Goal: Leave review/rating

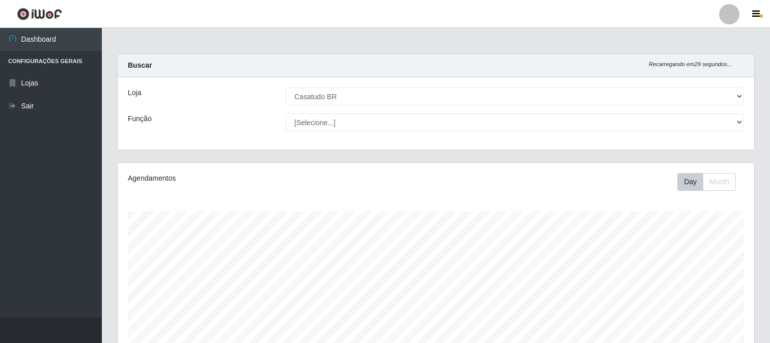
select select "197"
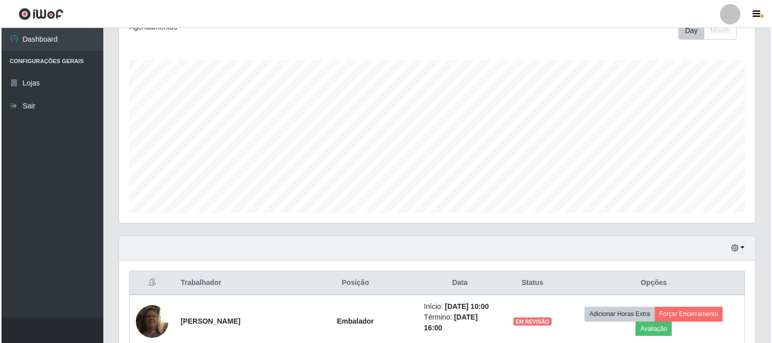
scroll to position [378, 0]
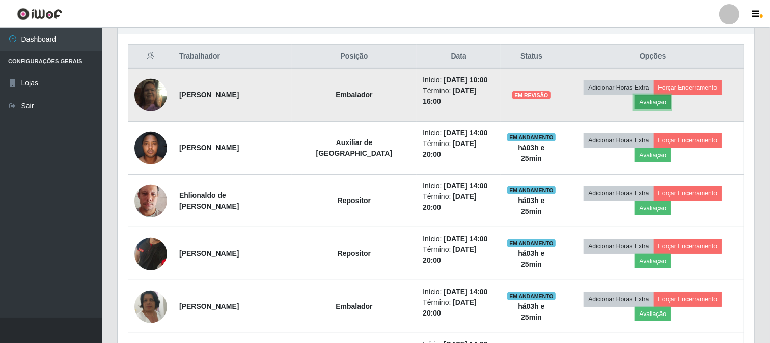
click at [670, 95] on button "Avaliação" at bounding box center [652, 102] width 36 height 14
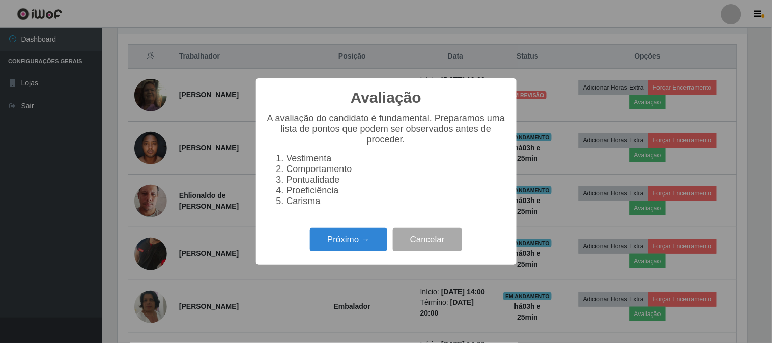
scroll to position [211, 630]
click at [358, 251] on button "Próximo →" at bounding box center [348, 240] width 77 height 24
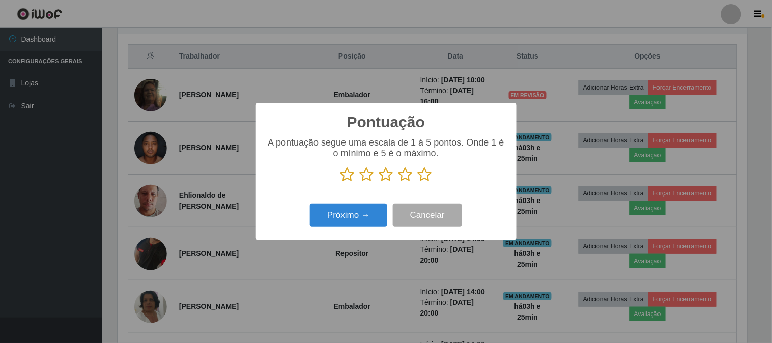
click at [429, 179] on icon at bounding box center [425, 174] width 14 height 15
click at [418, 182] on input "radio" at bounding box center [418, 182] width 0 height 0
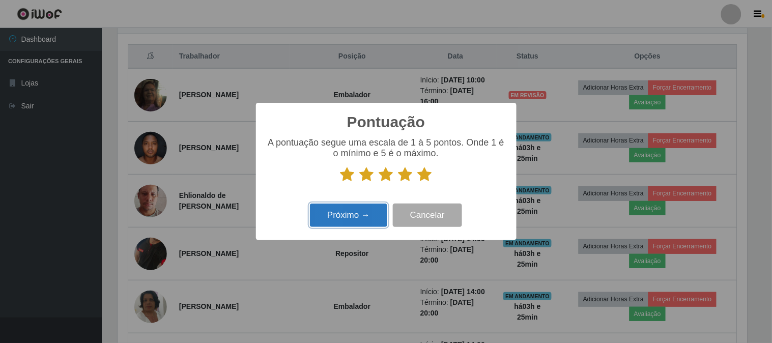
click at [359, 222] on button "Próximo →" at bounding box center [348, 216] width 77 height 24
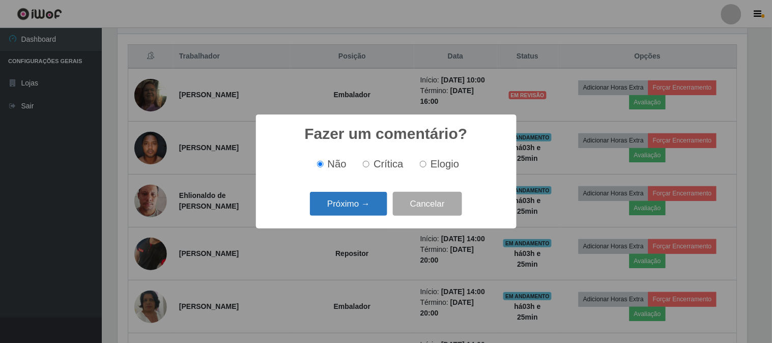
click at [358, 210] on button "Próximo →" at bounding box center [348, 204] width 77 height 24
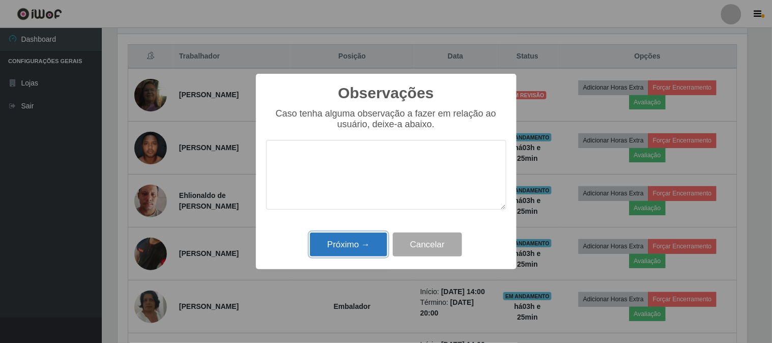
click at [378, 247] on button "Próximo →" at bounding box center [348, 245] width 77 height 24
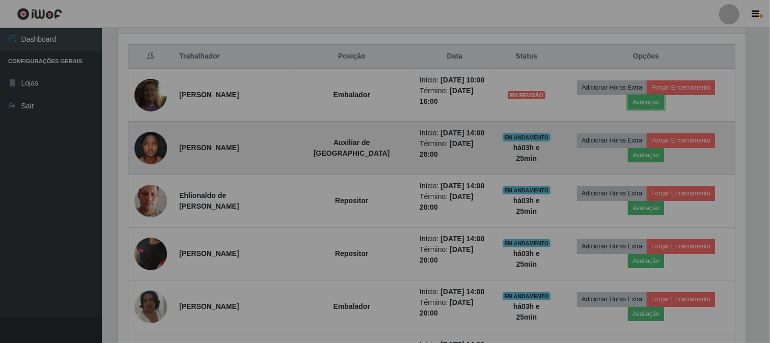
scroll to position [211, 636]
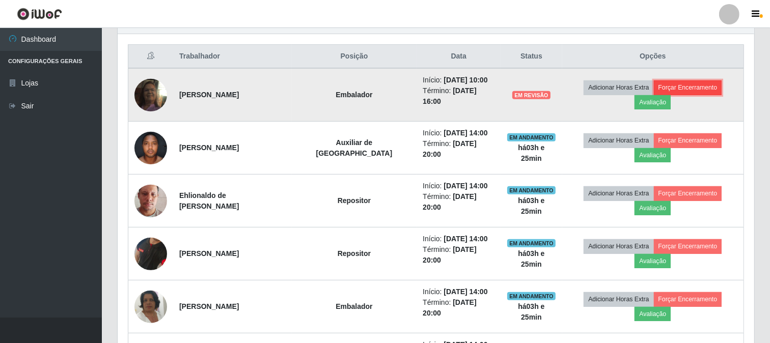
click at [656, 93] on button "Forçar Encerramento" at bounding box center [688, 87] width 68 height 14
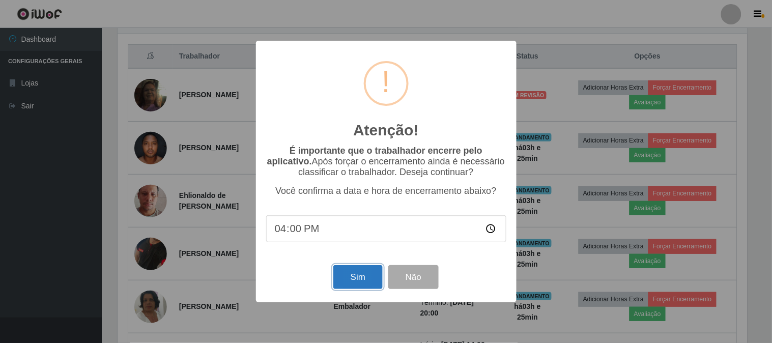
click at [363, 274] on button "Sim" at bounding box center [357, 277] width 49 height 24
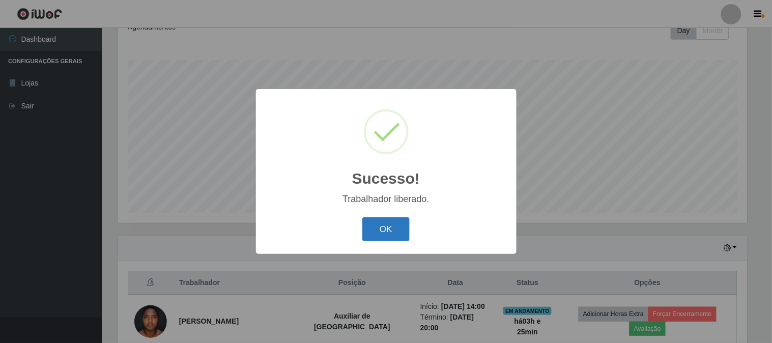
click at [394, 227] on button "OK" at bounding box center [385, 229] width 47 height 24
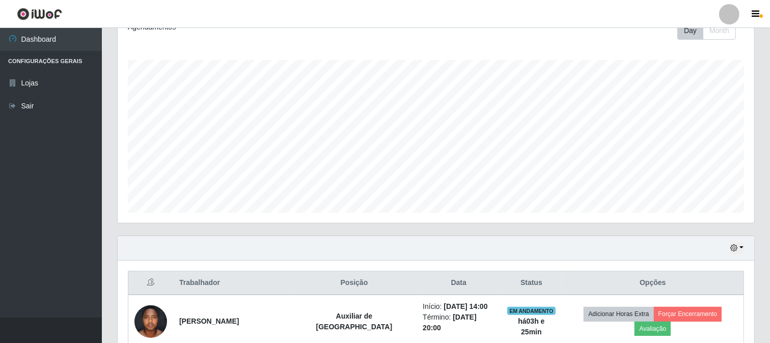
scroll to position [378, 0]
